Goal: Information Seeking & Learning: Learn about a topic

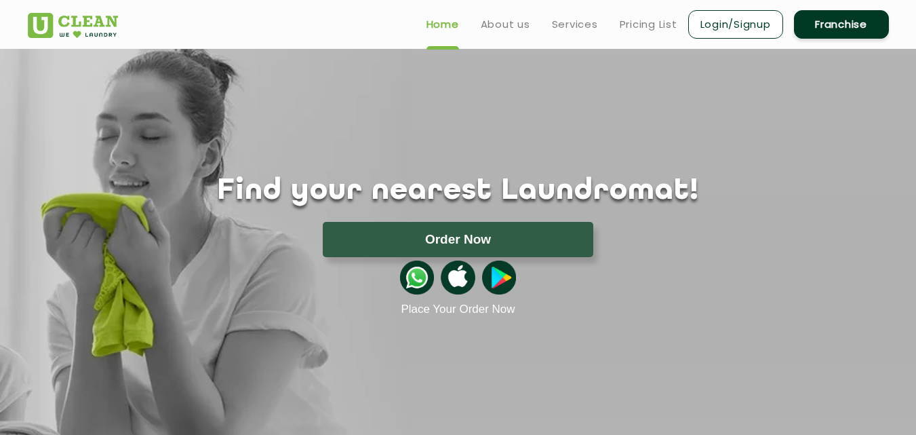
click at [643, 39] on ul "Home About us Services Pricing List Login/Signup Franchise" at bounding box center [652, 24] width 473 height 32
click at [644, 33] on ul "Home About us Services Pricing List Login/Signup Franchise" at bounding box center [652, 24] width 473 height 32
click at [644, 26] on link "Pricing List" at bounding box center [649, 24] width 58 height 16
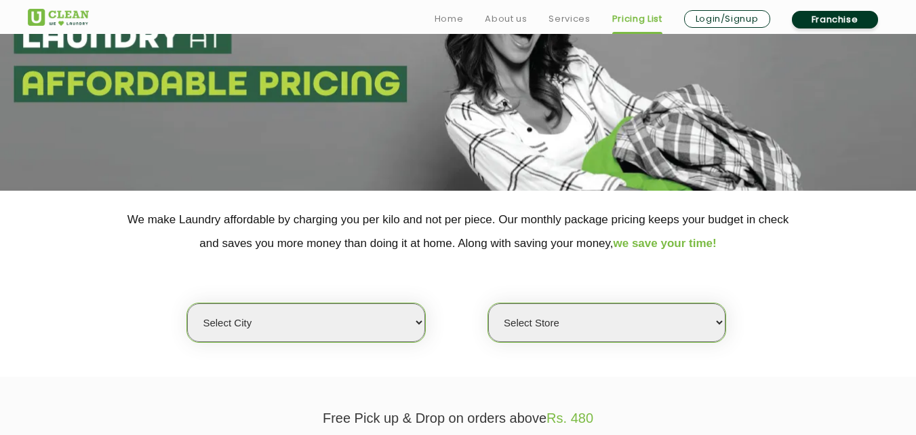
scroll to position [249, 0]
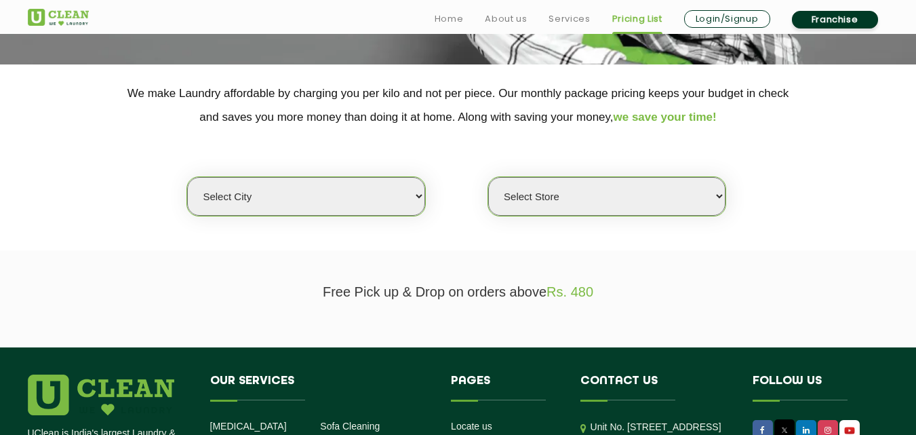
click at [345, 199] on select "Select city [GEOGRAPHIC_DATA] [GEOGRAPHIC_DATA] [GEOGRAPHIC_DATA] [GEOGRAPHIC_D…" at bounding box center [305, 196] width 237 height 39
click at [268, 202] on select "Select city [GEOGRAPHIC_DATA] [GEOGRAPHIC_DATA] [GEOGRAPHIC_DATA] [GEOGRAPHIC_D…" at bounding box center [305, 196] width 237 height 39
select select "67"
click at [268, 202] on select "Select city [GEOGRAPHIC_DATA] [GEOGRAPHIC_DATA] [GEOGRAPHIC_DATA] [GEOGRAPHIC_D…" at bounding box center [305, 196] width 237 height 39
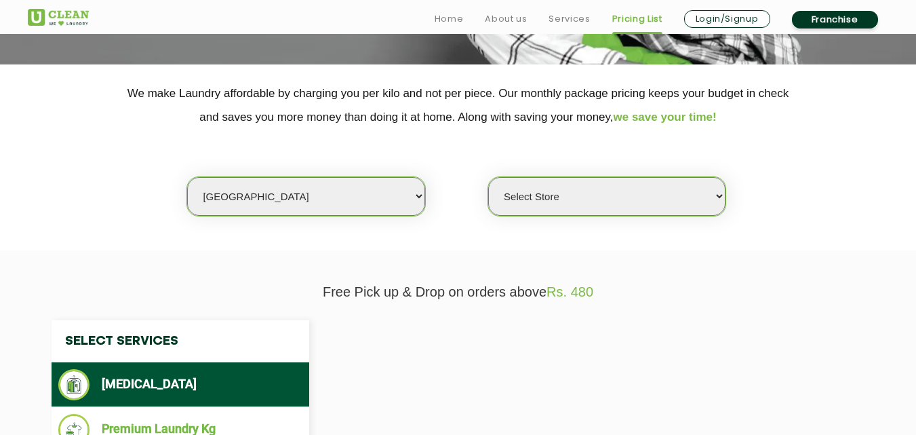
select select "0"
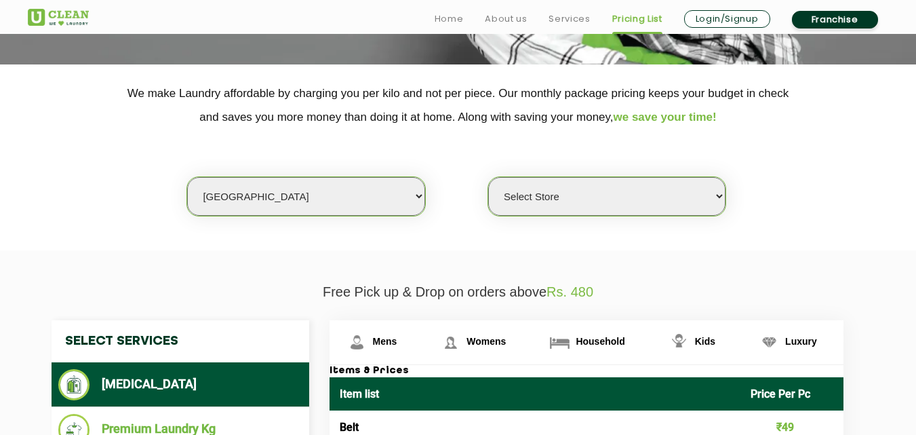
scroll to position [389, 0]
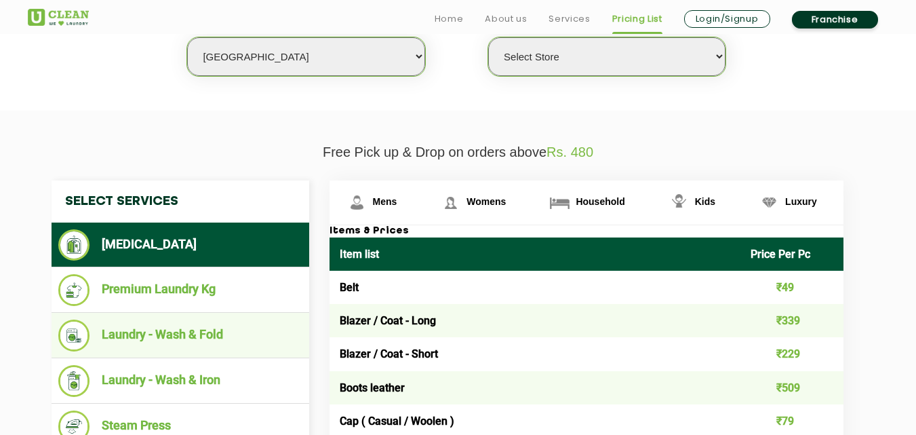
click at [252, 349] on li "Laundry - Wash & Fold" at bounding box center [180, 335] width 244 height 32
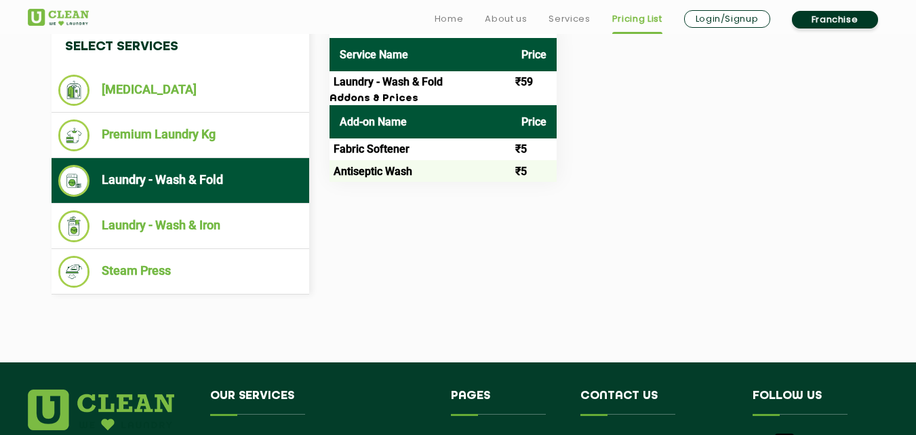
scroll to position [579, 0]
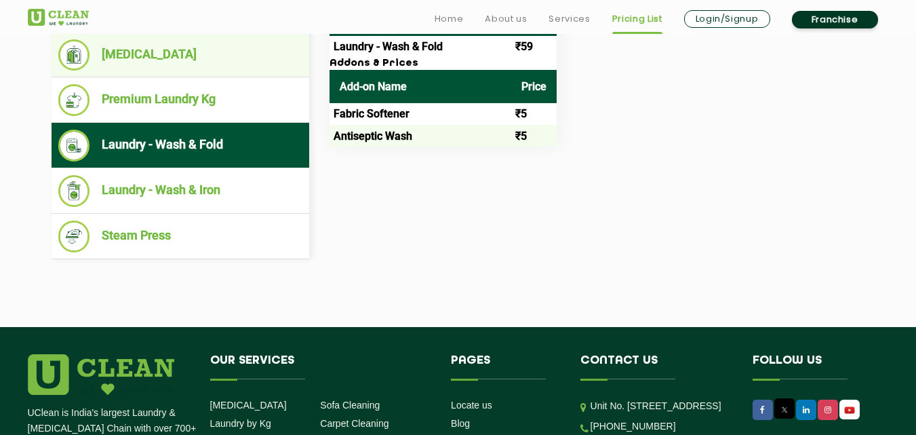
click at [179, 69] on li "[MEDICAL_DATA]" at bounding box center [180, 54] width 244 height 31
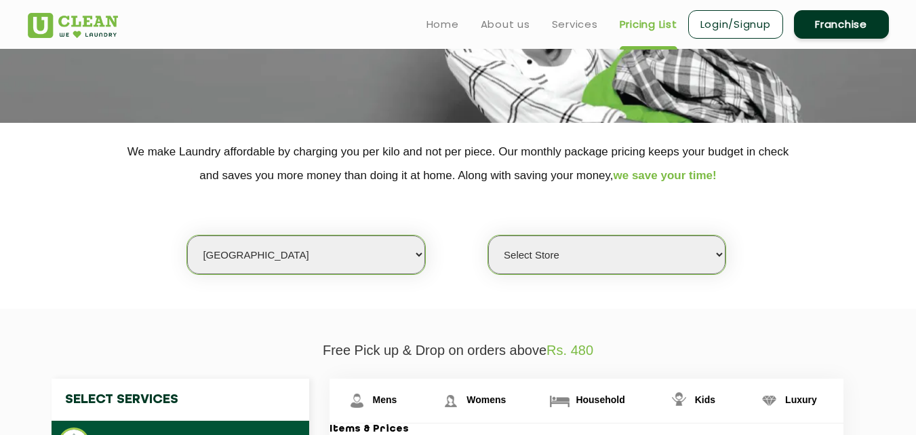
scroll to position [190, 0]
